Goal: Subscribe to service/newsletter

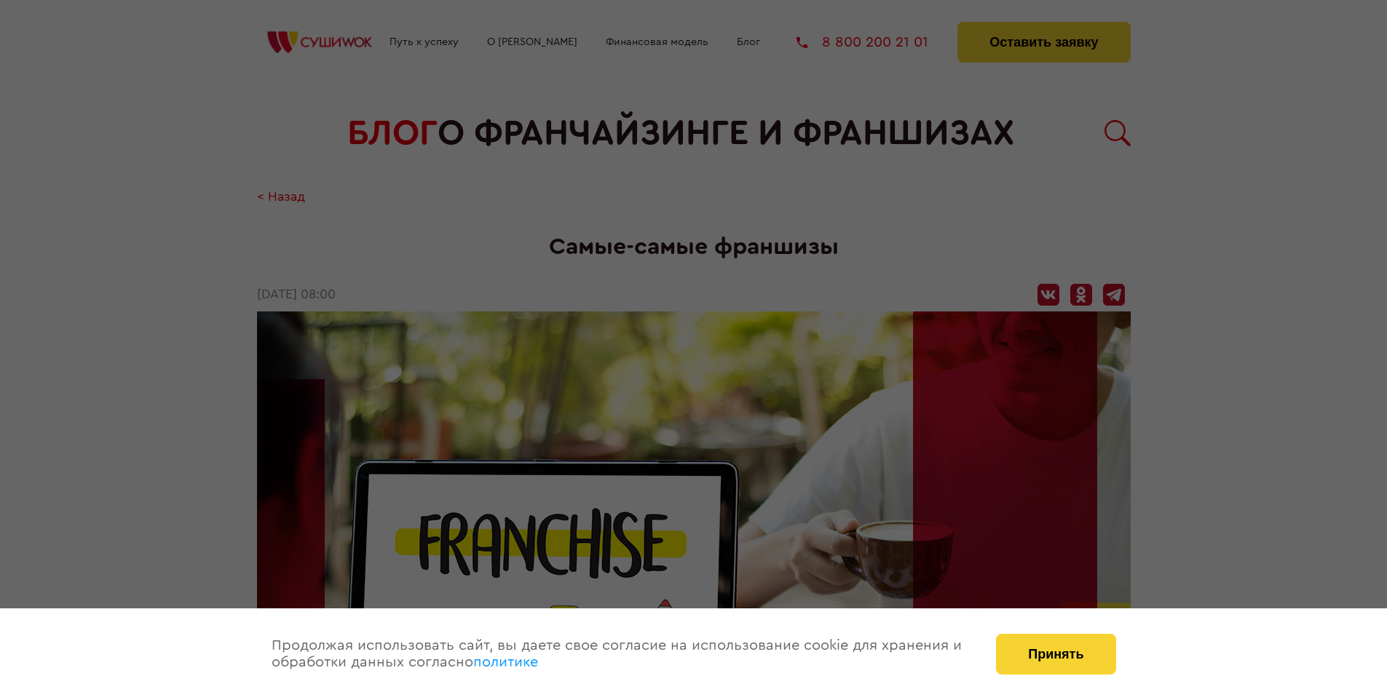
scroll to position [1537, 0]
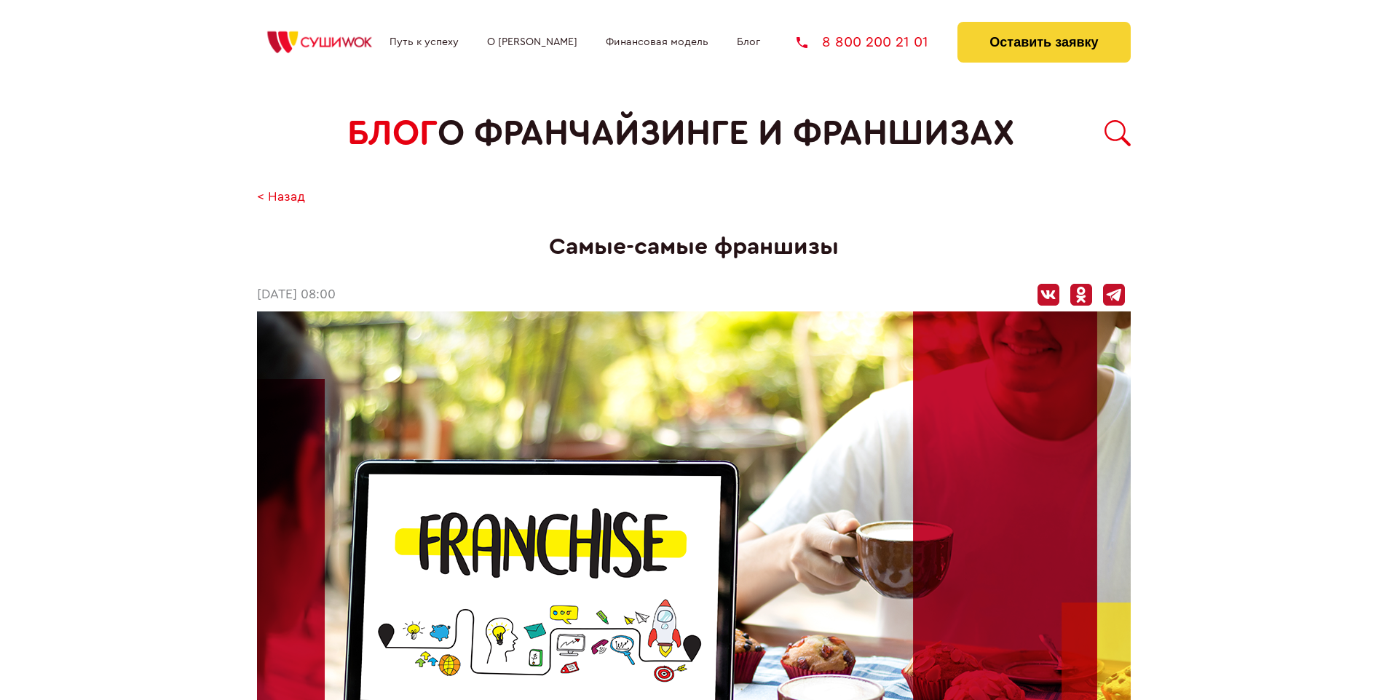
scroll to position [1537, 0]
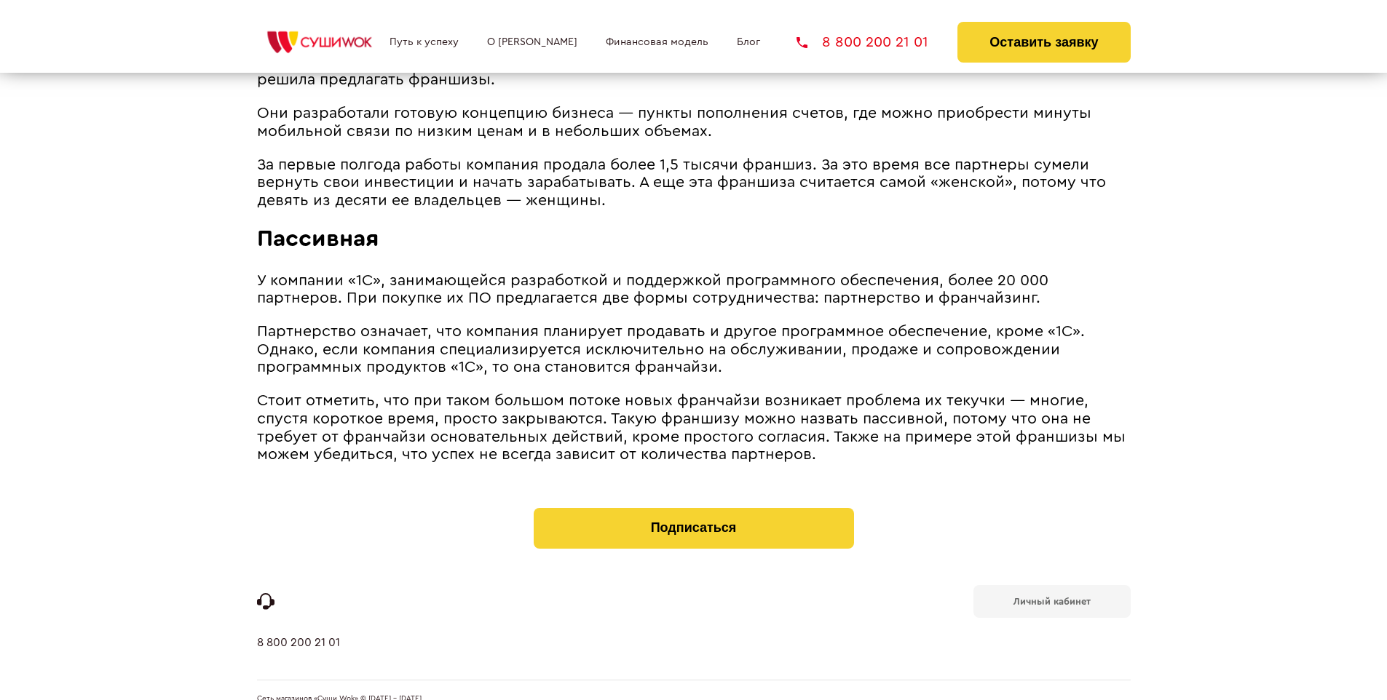
click at [1051, 597] on b "Личный кабинет" at bounding box center [1052, 601] width 77 height 9
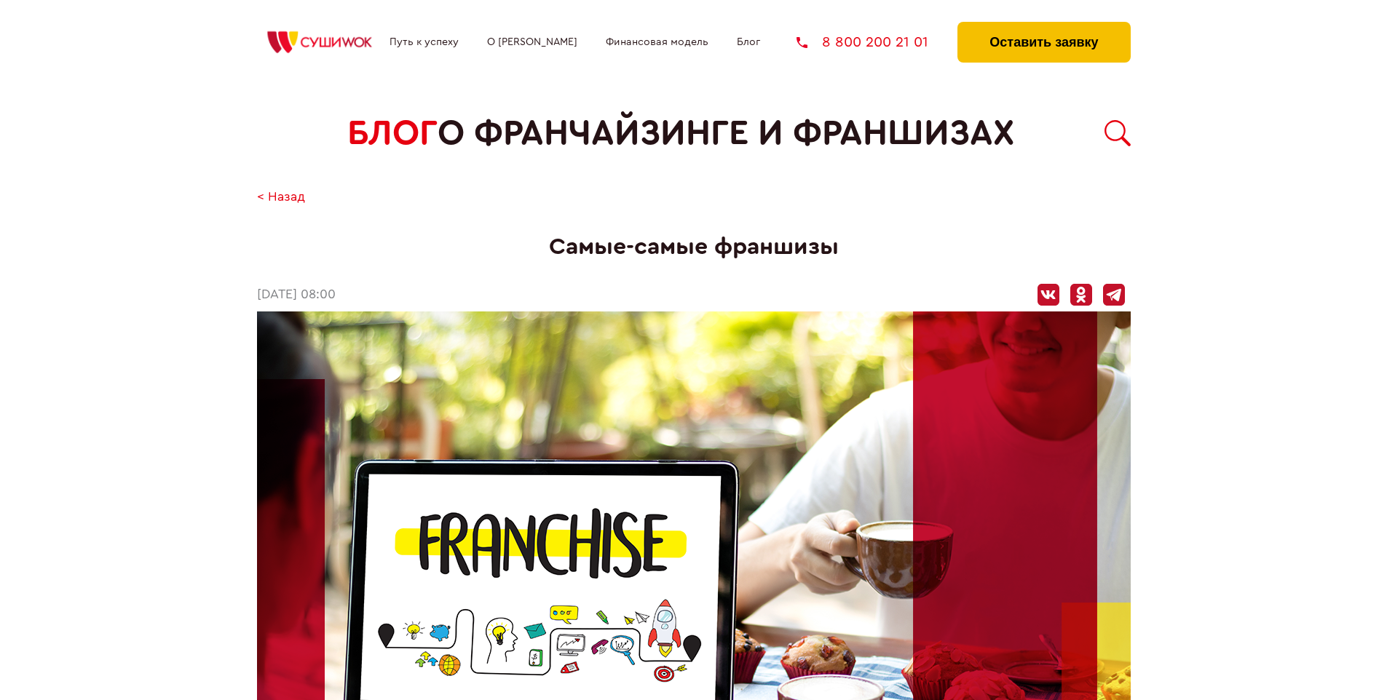
click at [1043, 25] on button "Оставить заявку" at bounding box center [1043, 42] width 173 height 41
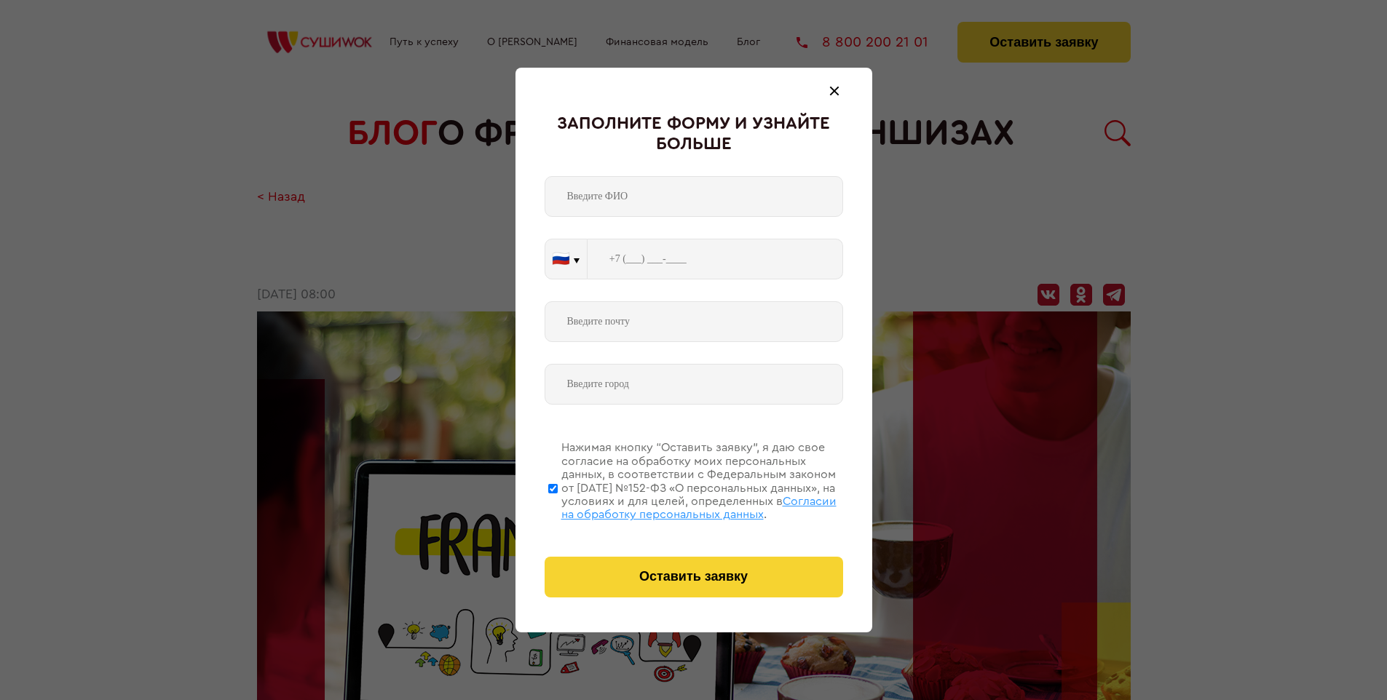
click at [675, 506] on span "Согласии на обработку персональных данных" at bounding box center [698, 508] width 275 height 25
click at [558, 506] on input "Нажимая кнопку “Оставить заявку”, я даю свое согласие на обработку моих персона…" at bounding box center [552, 488] width 9 height 116
checkbox input "false"
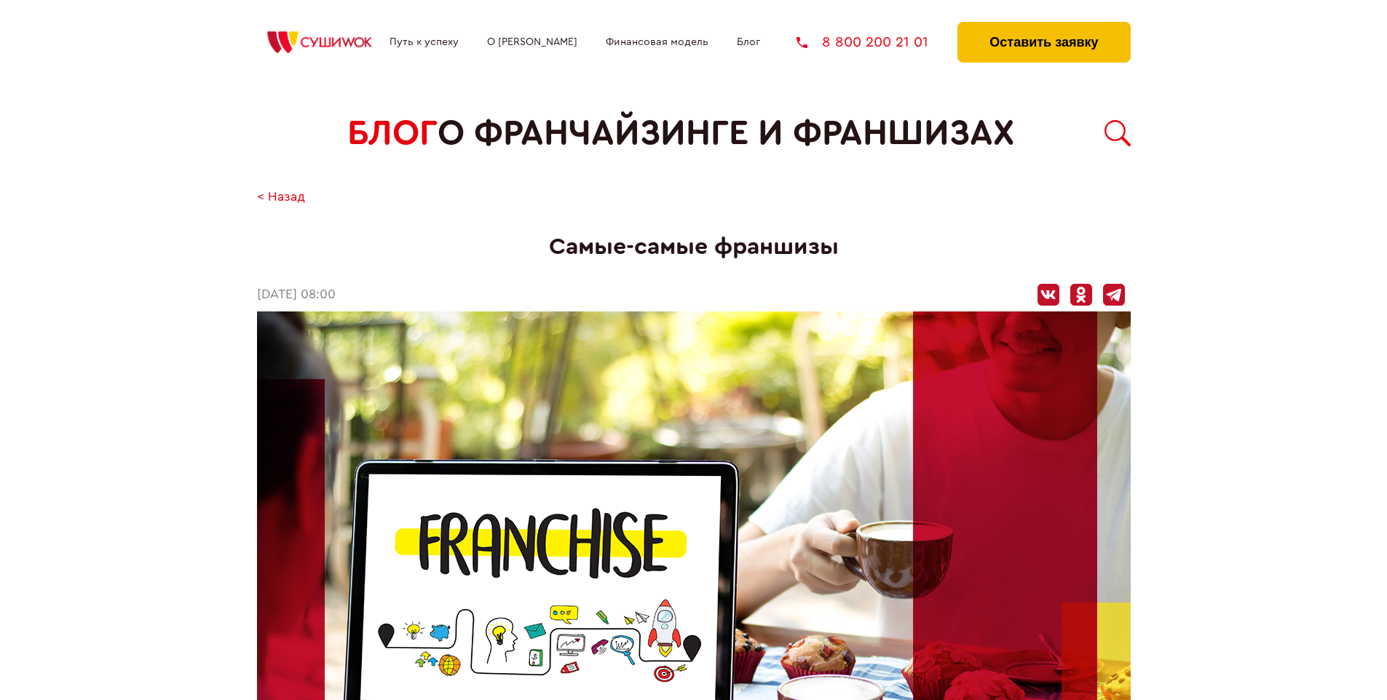
click at [1043, 25] on button "Оставить заявку" at bounding box center [1043, 42] width 173 height 41
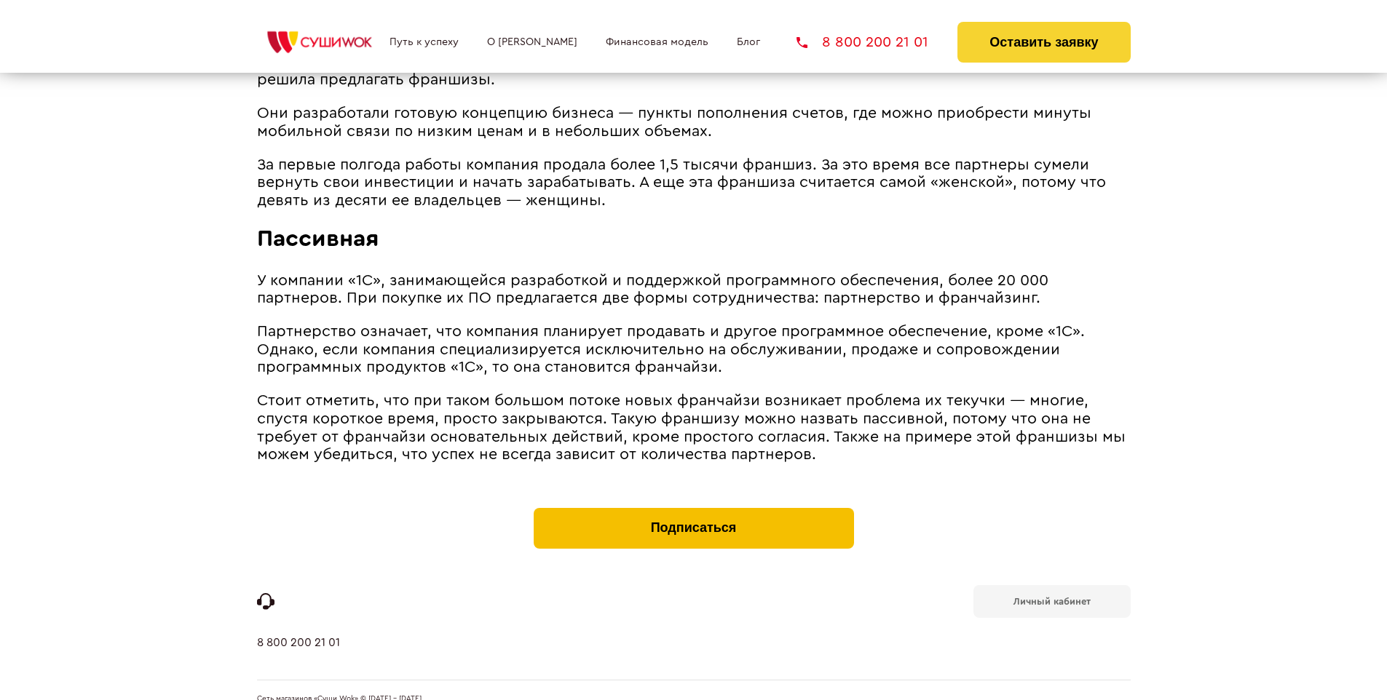
click at [693, 508] on button "Подписаться" at bounding box center [694, 528] width 320 height 41
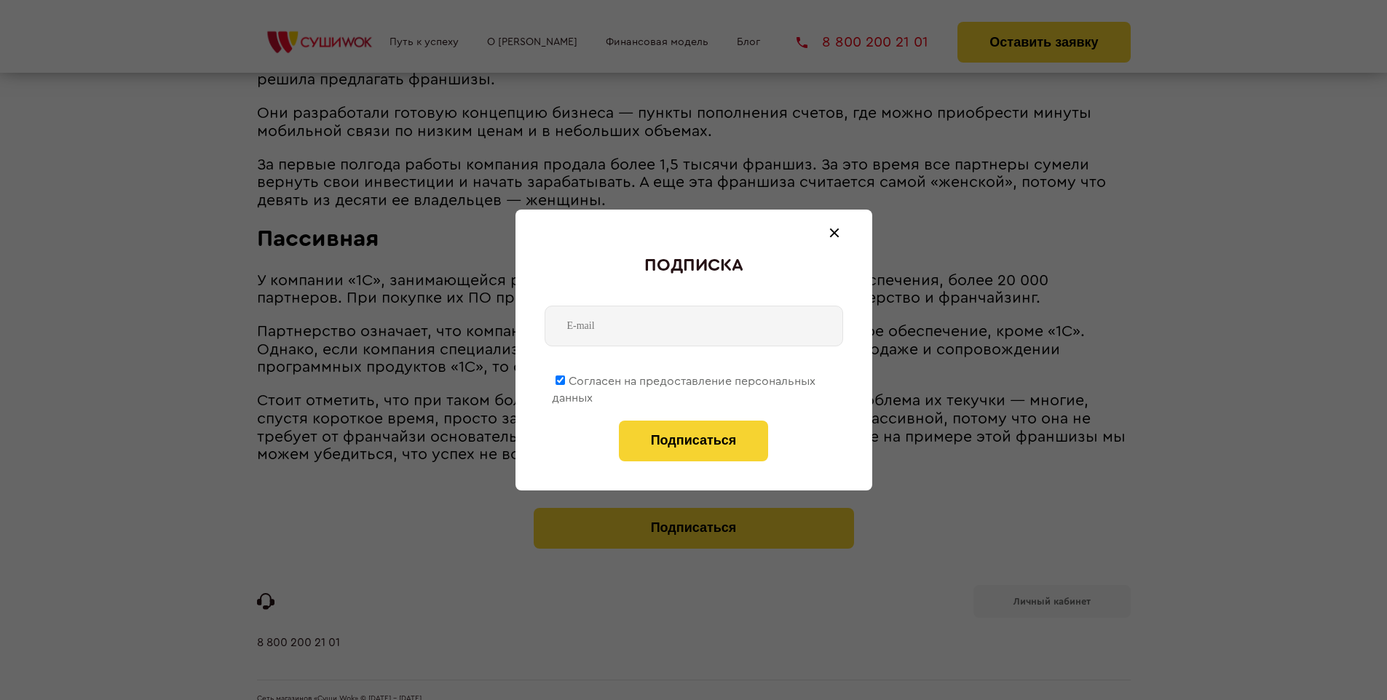
click at [684, 379] on span "Согласен на предоставление персональных данных" at bounding box center [684, 390] width 264 height 28
click at [565, 379] on input "Согласен на предоставление персональных данных" at bounding box center [560, 380] width 9 height 9
checkbox input "false"
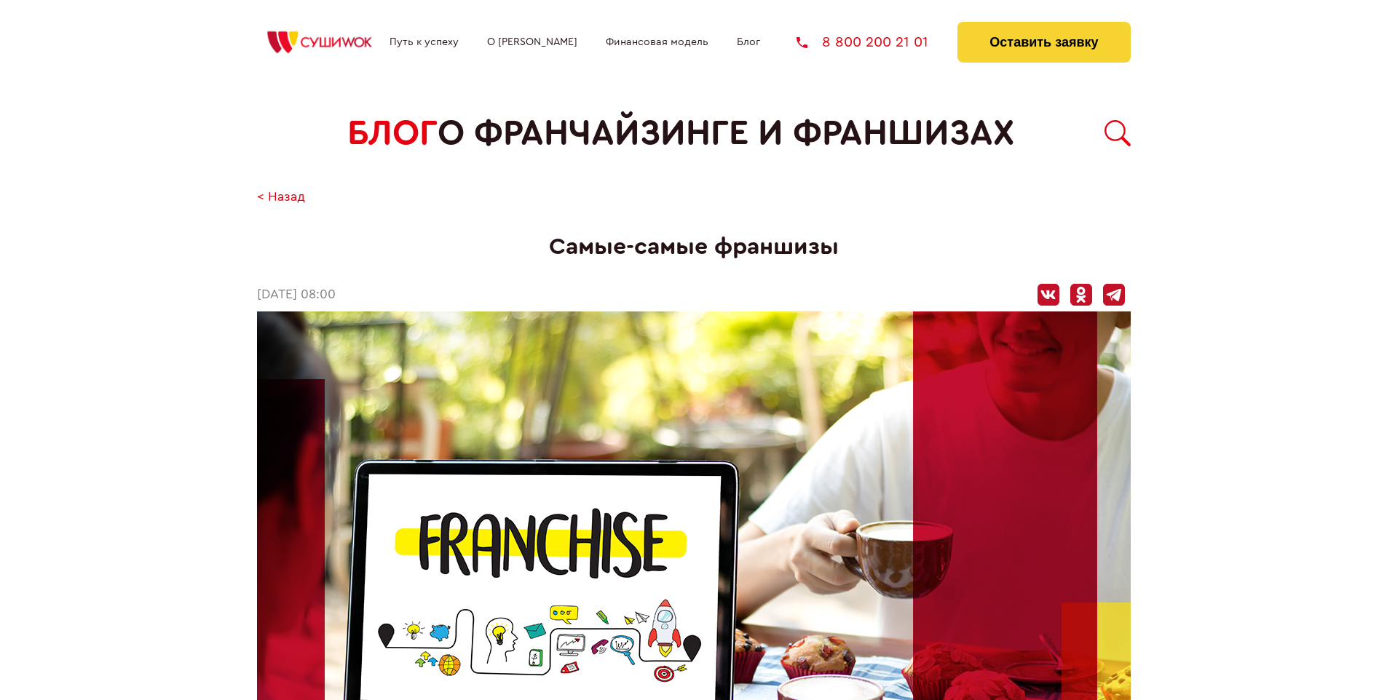
scroll to position [1537, 0]
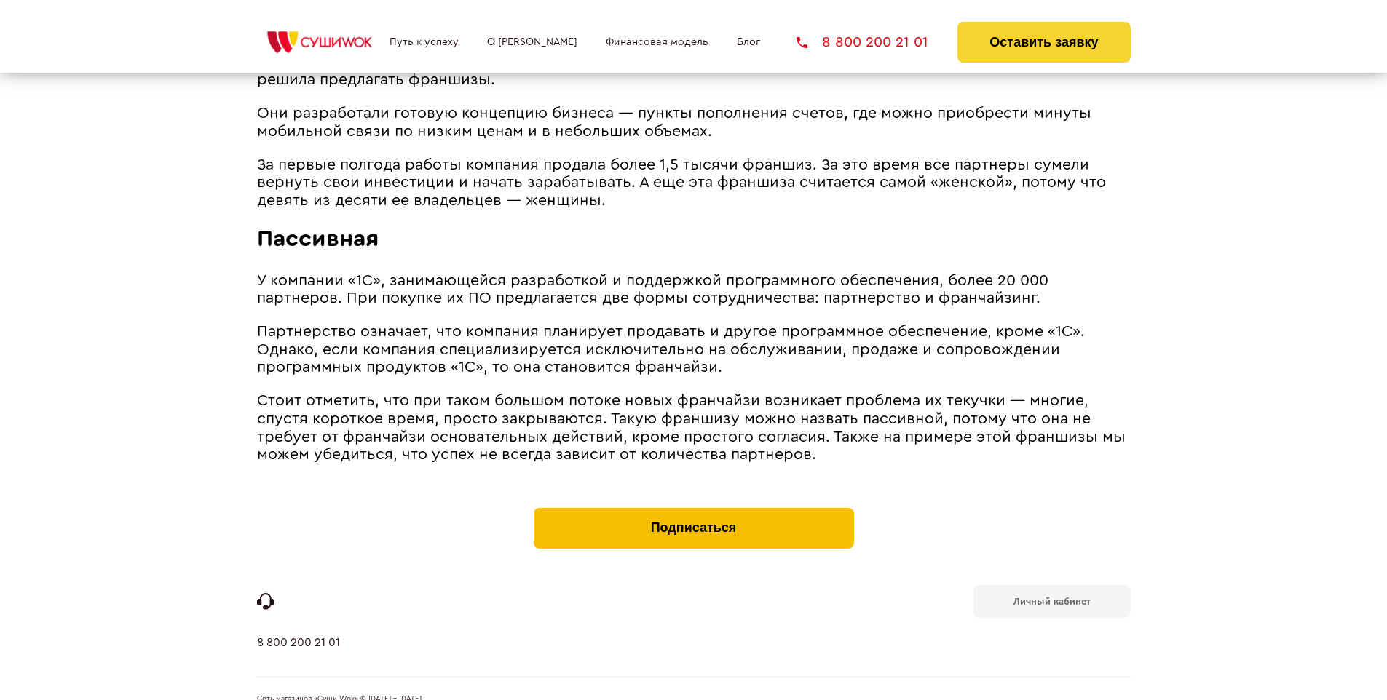
click at [693, 508] on button "Подписаться" at bounding box center [694, 528] width 320 height 41
